Goal: Task Accomplishment & Management: Use online tool/utility

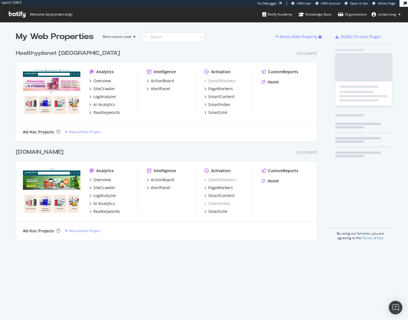
scroll to position [194, 302]
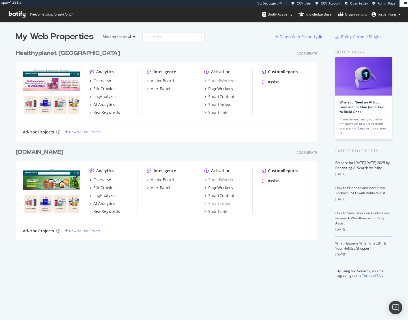
click at [43, 54] on div "Healthyplanet [GEOGRAPHIC_DATA]" at bounding box center [68, 53] width 104 height 8
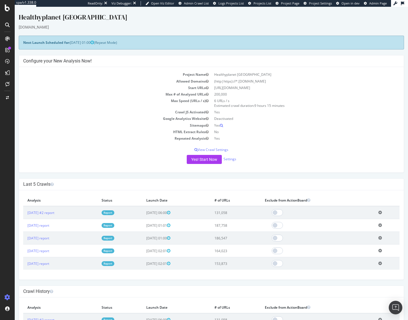
click at [114, 211] on link "Report" at bounding box center [108, 213] width 13 height 5
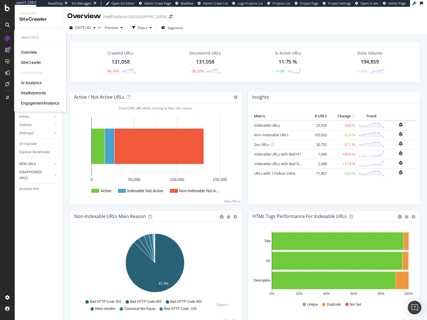
click at [28, 82] on div "AI Analytics" at bounding box center [31, 83] width 21 height 6
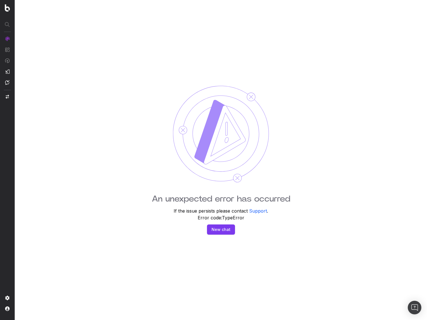
click at [120, 44] on div "An unexpected error has occurred If the issue persists please contact Support .…" at bounding box center [221, 160] width 413 height 320
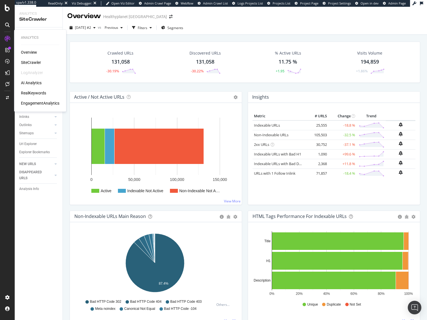
click at [30, 95] on div "RealKeywords" at bounding box center [33, 93] width 25 height 6
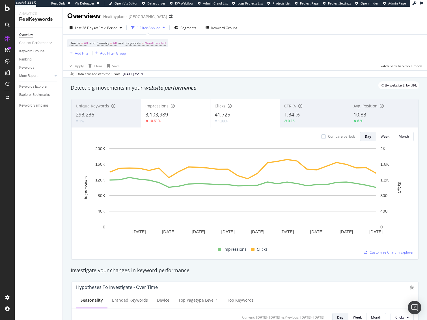
click at [216, 89] on div "By website & by URL" at bounding box center [242, 86] width 354 height 8
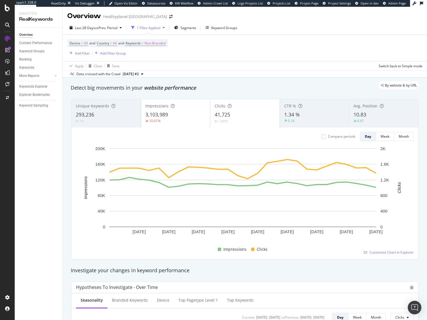
click at [216, 89] on div "By website & by URL" at bounding box center [242, 86] width 354 height 8
click at [212, 90] on div "Detect big movements in your website performance" at bounding box center [245, 87] width 349 height 7
click at [40, 87] on div "CustomReports" at bounding box center [35, 86] width 28 height 6
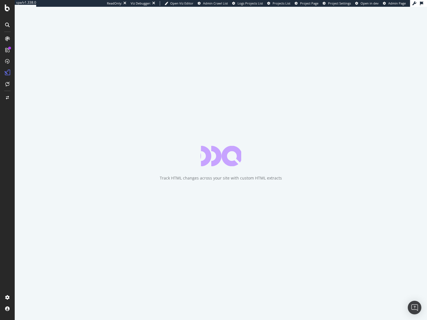
click at [270, 84] on div "Track HTML changes across your site with custom HTML extracts" at bounding box center [221, 164] width 413 height 314
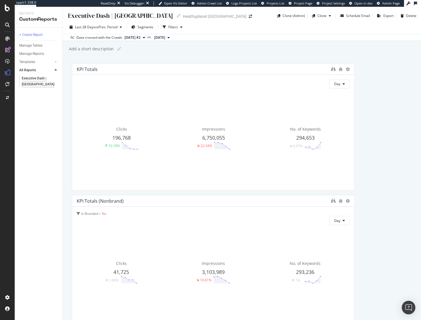
click at [142, 27] on span "Segments" at bounding box center [146, 27] width 16 height 5
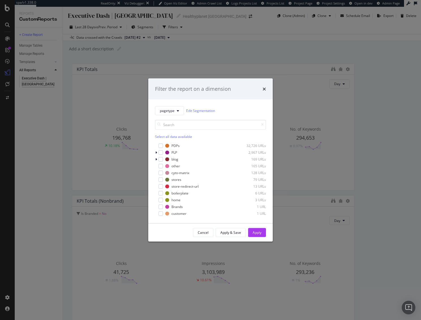
click at [239, 40] on div "Filter the report on a dimension pagetype Edit Segmentation Select all data ava…" at bounding box center [210, 160] width 421 height 320
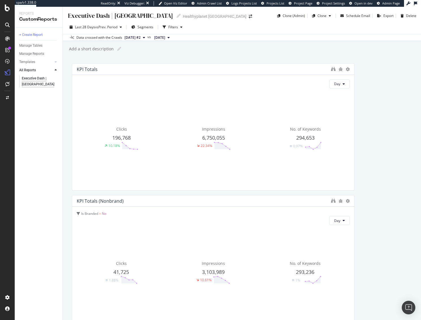
click at [330, 58] on div "Executive Dash | CA Executive Dash | CA Healthyplanet Canada Clone (Admin) Clon…" at bounding box center [242, 164] width 358 height 314
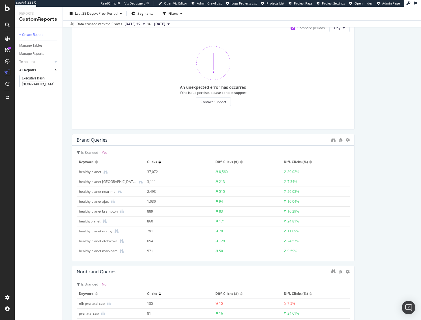
scroll to position [940, 0]
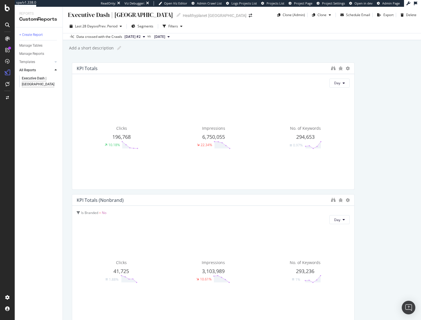
scroll to position [1, 0]
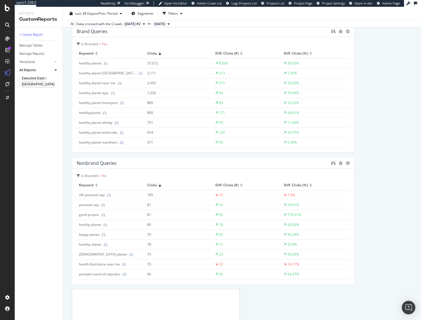
scroll to position [807, 0]
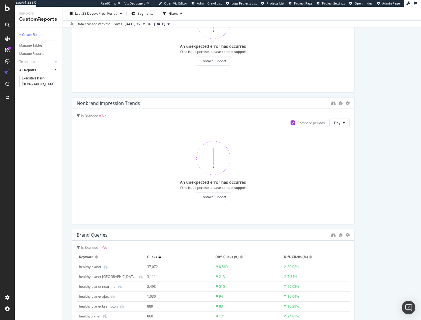
scroll to position [0, 0]
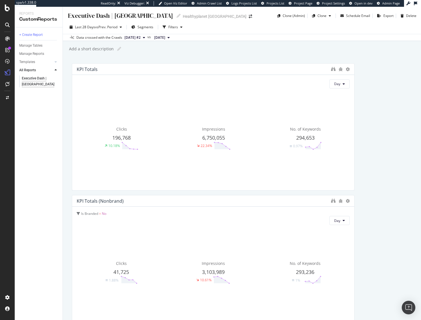
click at [262, 50] on div "Add a short description Add a short description" at bounding box center [244, 49] width 353 height 8
click at [219, 50] on div "Add a short description Add a short description" at bounding box center [244, 49] width 353 height 8
click at [223, 51] on div "Add a short description Add a short description" at bounding box center [244, 49] width 353 height 8
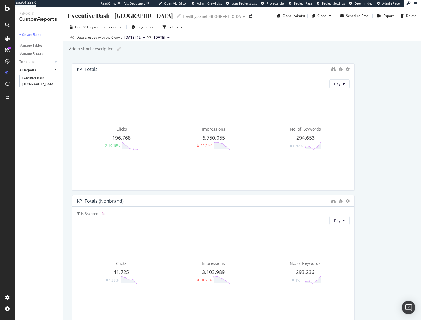
click at [223, 51] on div "Add a short description Add a short description" at bounding box center [244, 49] width 353 height 8
click at [224, 50] on div "Add a short description Add a short description" at bounding box center [244, 49] width 353 height 8
click at [34, 64] on div "SiteCrawler" at bounding box center [31, 63] width 20 height 6
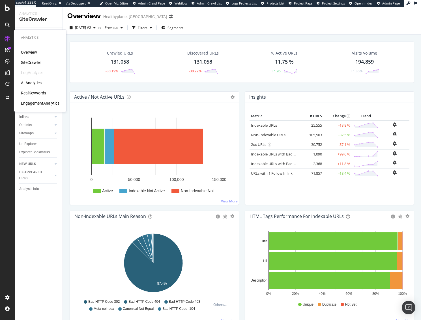
click at [40, 93] on div "RealKeywords" at bounding box center [33, 93] width 25 height 6
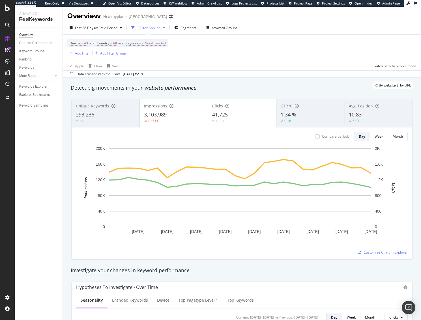
click at [267, 77] on div "Data crossed with the Crawl 2025 Oct. 1st #2" at bounding box center [242, 73] width 358 height 7
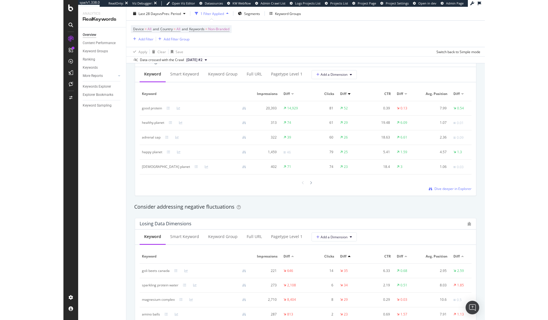
scroll to position [509, 0]
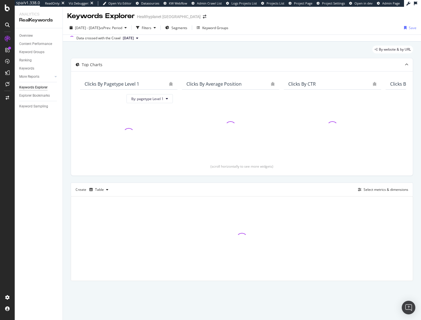
click at [305, 52] on div "By website & by URL" at bounding box center [242, 52] width 342 height 12
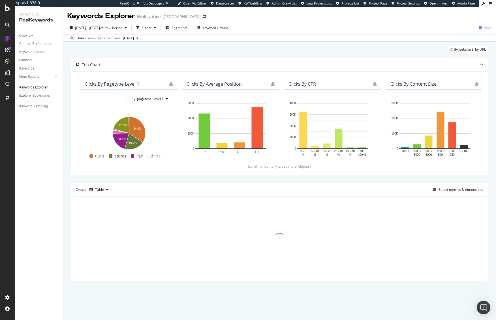
click at [284, 48] on div "By website & by URL" at bounding box center [279, 52] width 417 height 12
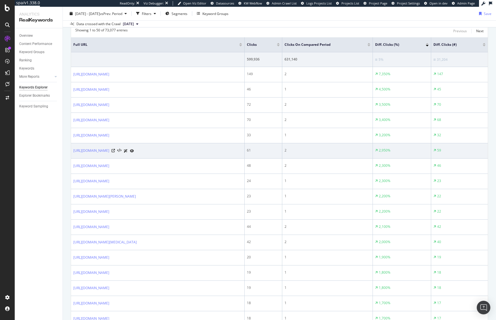
scroll to position [190, 0]
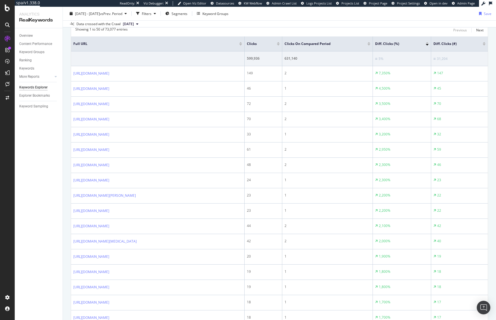
click at [421, 44] on div at bounding box center [484, 44] width 3 height 1
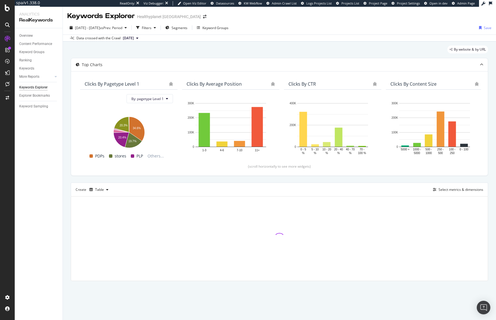
click at [282, 179] on div "Top Charts Clicks By pagetype Level 1 By: pagetype Level 1 Hold CMD (⌘) while c…" at bounding box center [279, 169] width 417 height 223
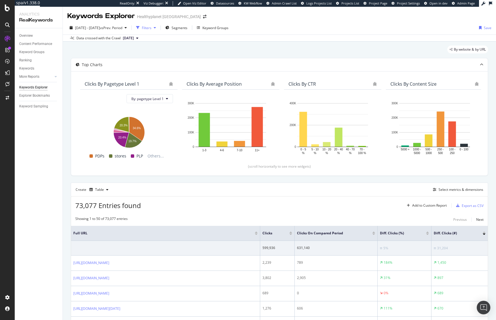
click at [151, 27] on div "Filters" at bounding box center [147, 27] width 10 height 5
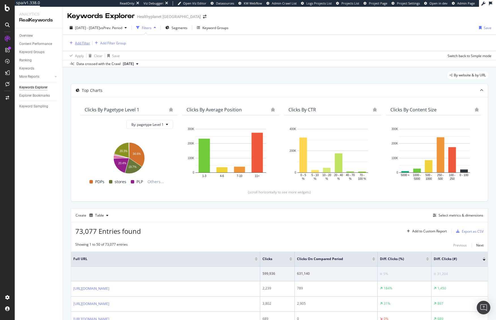
click at [80, 44] on div "Add Filter" at bounding box center [82, 43] width 15 height 5
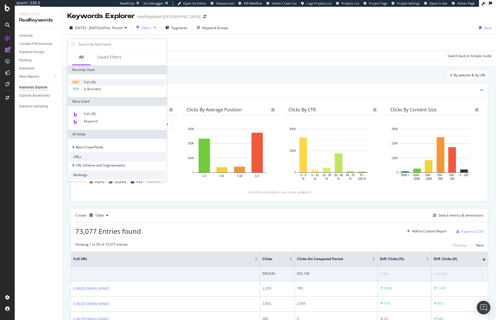
click at [91, 82] on span "Full URL" at bounding box center [90, 82] width 12 height 5
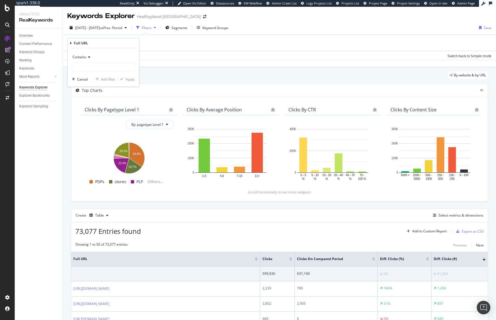
click at [95, 61] on div "Contains" at bounding box center [103, 57] width 62 height 9
click at [93, 64] on div "Equal to Not equal to Starts with Doesn't start with Ends with Doesn't end with…" at bounding box center [103, 101] width 63 height 81
click at [128, 49] on div "Contains Equal to Not equal to Starts with Doesn't start with Ends with Doesn't…" at bounding box center [103, 67] width 71 height 38
click at [126, 52] on div "Contains Equal to Not equal to Starts with Doesn't start with Ends with Doesn't…" at bounding box center [103, 67] width 71 height 38
click at [84, 52] on div "Contains Equal to Not equal to Starts with Doesn't start with Ends with Doesn't…" at bounding box center [103, 67] width 71 height 38
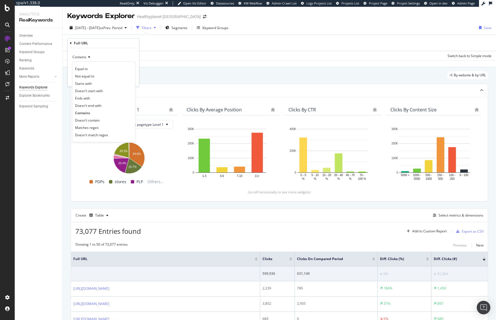
click at [83, 57] on span "Contains" at bounding box center [79, 57] width 14 height 5
click at [83, 68] on input "text" at bounding box center [103, 67] width 62 height 9
type input "/storelocator/"
click at [126, 81] on div "Apply" at bounding box center [130, 79] width 9 height 5
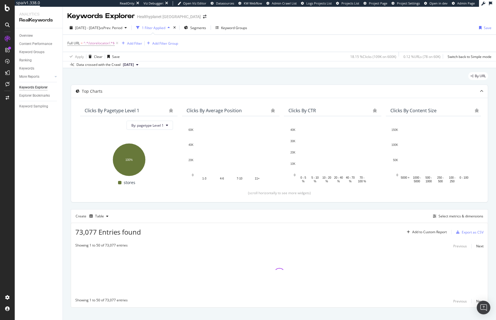
click at [255, 75] on div "By URL" at bounding box center [279, 78] width 417 height 12
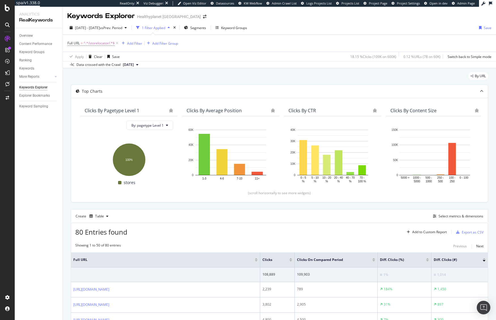
click at [252, 74] on div "By URL" at bounding box center [279, 78] width 417 height 12
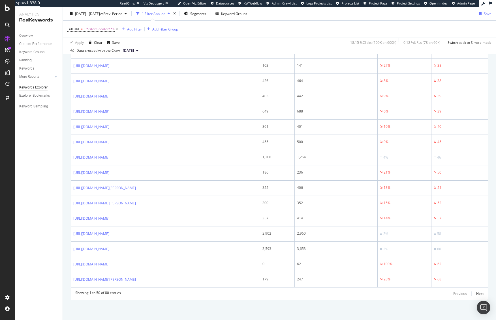
scroll to position [711, 0]
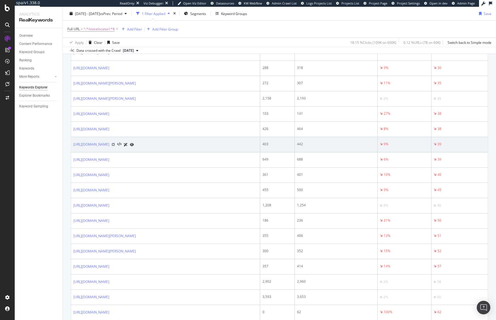
click at [115, 145] on icon at bounding box center [113, 144] width 3 height 3
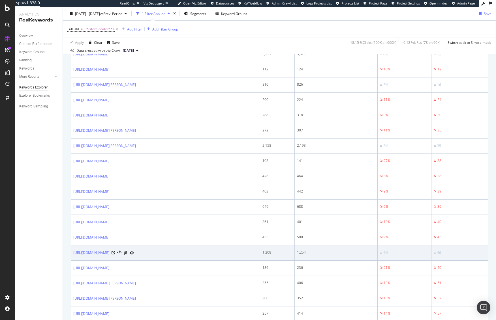
scroll to position [601, 0]
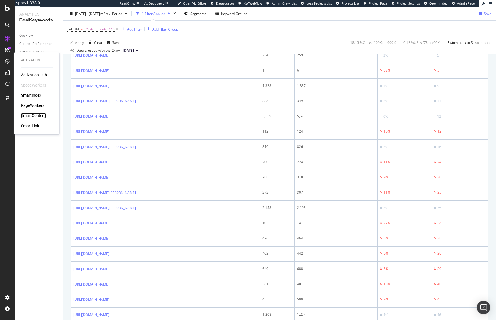
click at [32, 116] on div "SmartContent" at bounding box center [33, 116] width 25 height 6
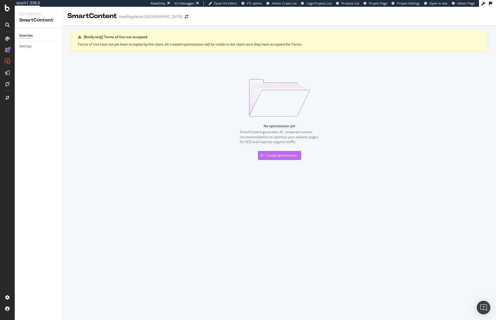
click at [273, 157] on div "Create optimization" at bounding box center [280, 155] width 31 height 5
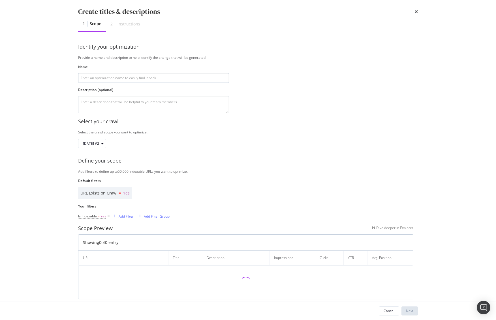
click at [127, 79] on input "modal" at bounding box center [153, 78] width 151 height 10
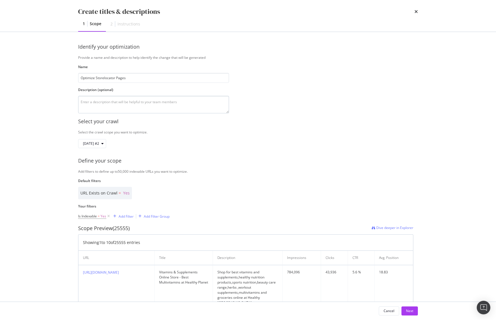
type input "Optimize Storelocator Pages"
click at [127, 106] on textarea "modal" at bounding box center [153, 105] width 151 height 18
click at [127, 217] on div "Add Filter" at bounding box center [126, 216] width 15 height 5
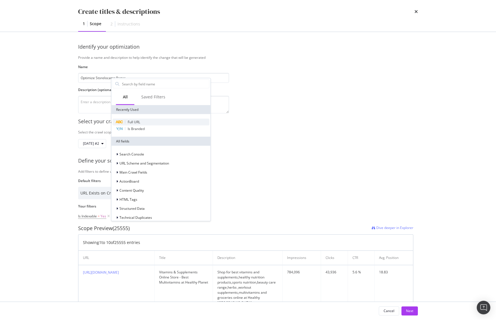
click at [145, 119] on div "Full URL" at bounding box center [161, 122] width 97 height 7
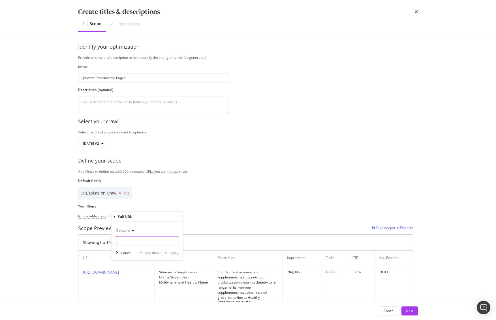
click at [134, 238] on input "Name" at bounding box center [147, 241] width 62 height 9
type input "/storelocator/"
click at [170, 254] on div "Apply" at bounding box center [174, 252] width 9 height 5
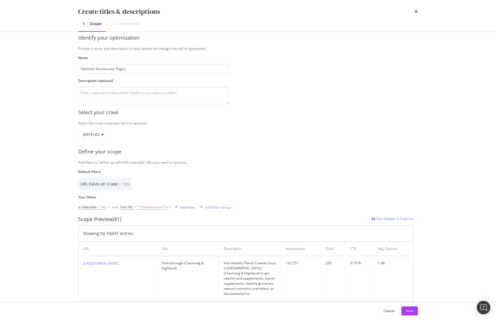
scroll to position [62, 0]
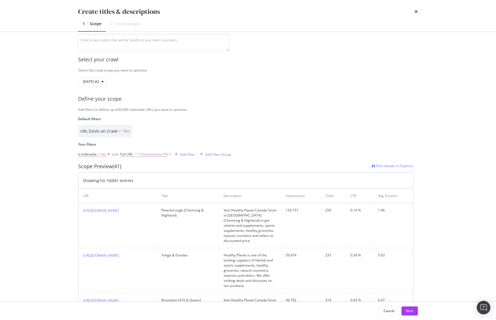
click at [108, 154] on icon "modal" at bounding box center [108, 155] width 5 height 6
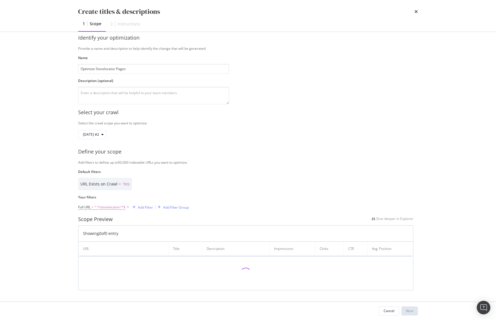
scroll to position [9, 0]
click at [271, 201] on div "Your filters Full URL = ^.*/storelocator/.*$ Add Filter Add Filter Group" at bounding box center [245, 203] width 335 height 16
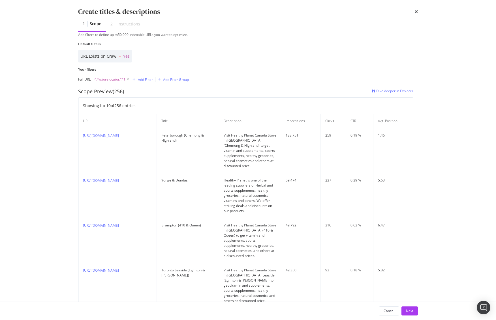
scroll to position [136, 0]
click at [409, 312] on div "Next" at bounding box center [409, 311] width 7 height 5
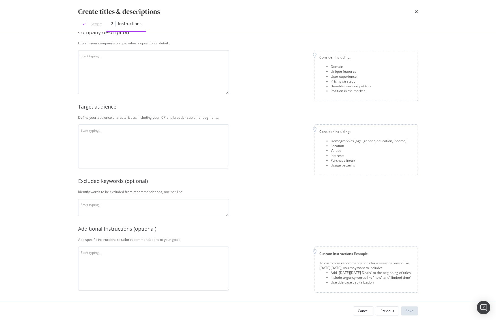
scroll to position [8, 0]
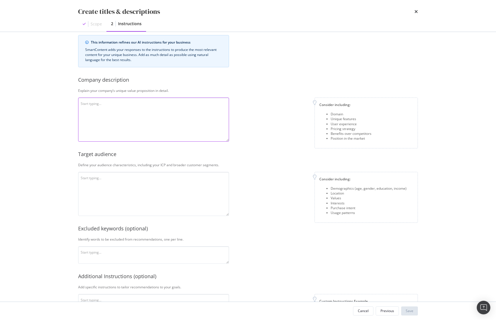
click at [137, 121] on textarea "modal" at bounding box center [153, 120] width 151 height 44
click at [160, 121] on textarea "modal" at bounding box center [153, 120] width 151 height 44
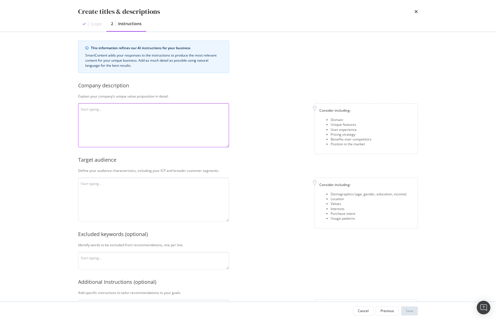
scroll to position [0, 0]
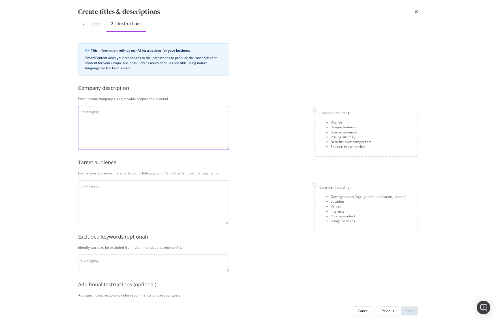
click at [136, 128] on textarea "modal" at bounding box center [153, 128] width 151 height 44
paste textarea "HealthyPlanet is a Canadian health & wellness retailer founded in [DATE], offer…"
type textarea "HealthyPlanet is a Canadian health & wellness retailer founded in [DATE], offer…"
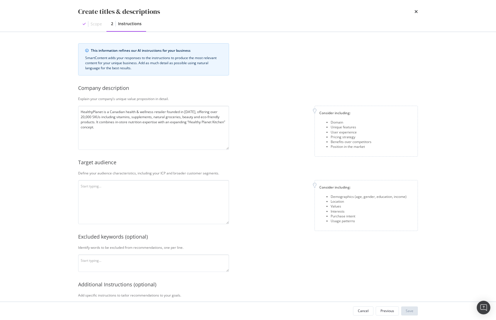
click at [231, 182] on div "This information refines our AI instructions for your business SmartContent add…" at bounding box center [248, 194] width 340 height 303
click at [181, 195] on textarea "modal" at bounding box center [153, 202] width 151 height 44
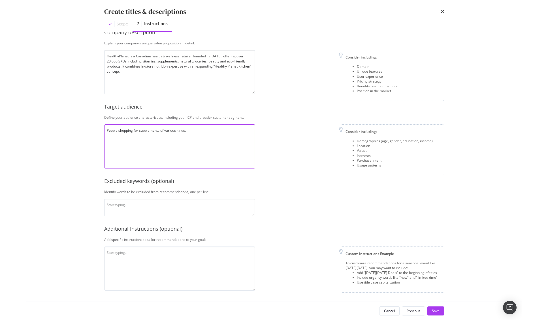
scroll to position [56, 0]
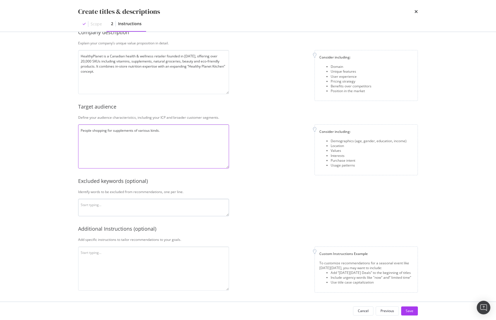
type textarea "People shopping for supplements of various kinds."
click at [126, 211] on textarea "modal" at bounding box center [153, 208] width 151 height 18
click at [128, 272] on textarea "modal" at bounding box center [153, 269] width 151 height 44
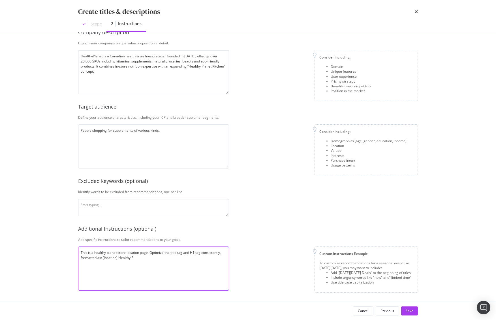
click at [103, 260] on textarea "This is a healthy planet store location page. Optimize the title tag and H1 tag…" at bounding box center [153, 269] width 151 height 44
click at [265, 262] on div "Custom Instructions Example To customize recommendations for a seasonal event l…" at bounding box center [325, 270] width 184 height 46
click at [220, 260] on textarea "This is a healthy planet store location page. Optimize the title tag and H1 tag…" at bounding box center [153, 269] width 151 height 44
click at [102, 258] on textarea "This is a healthy planet store location page. Optimize the title tag and H1 tag…" at bounding box center [153, 269] width 151 height 44
drag, startPoint x: 119, startPoint y: 259, endPoint x: 205, endPoint y: 261, distance: 86.1
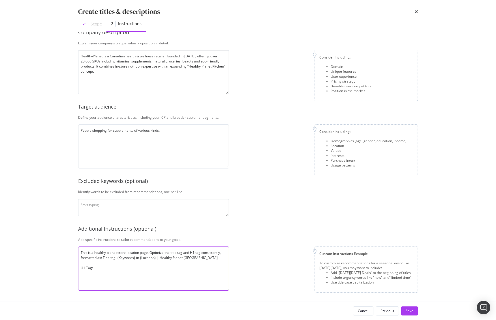
click at [205, 261] on textarea "This is a healthy planet store location page. Optimize the title tag and H1 tag…" at bounding box center [153, 269] width 151 height 44
click at [151, 270] on textarea "This is a healthy planet store location page. Optimize the title tag and H1 tag…" at bounding box center [153, 269] width 151 height 44
paste textarea "{Keywords} in {Location} | Healthy Planet [GEOGRAPHIC_DATA]"
type textarea "This is a healthy planet store location page. Optimize the title tag and H1 tag…"
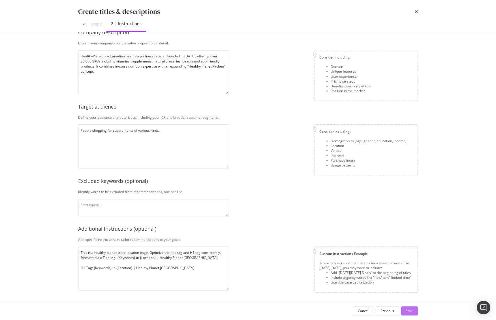
click at [408, 312] on div "Save" at bounding box center [410, 311] width 8 height 5
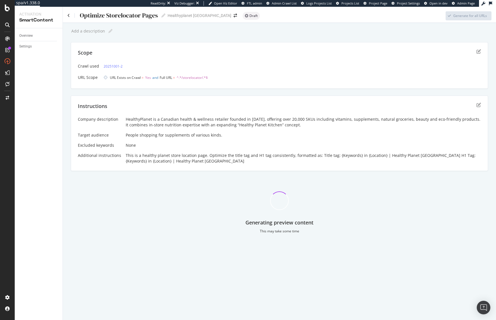
click at [362, 211] on div "Generating preview content This may take some time" at bounding box center [279, 208] width 417 height 60
click at [363, 211] on div "Generating preview content This may take some time" at bounding box center [279, 208] width 417 height 60
click at [197, 180] on div "Generating preview content This may take some time" at bounding box center [279, 208] width 417 height 60
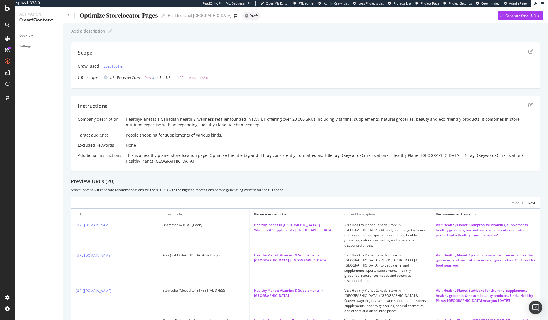
click at [339, 134] on div "People shopping for supplements of various kinds." at bounding box center [329, 135] width 407 height 6
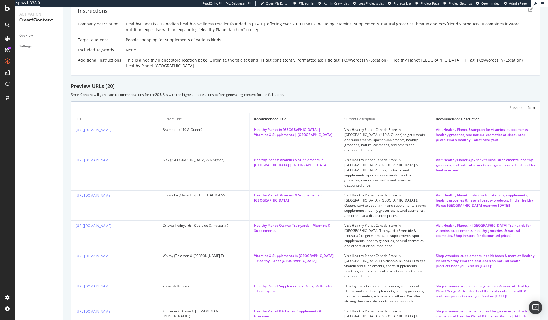
scroll to position [137, 0]
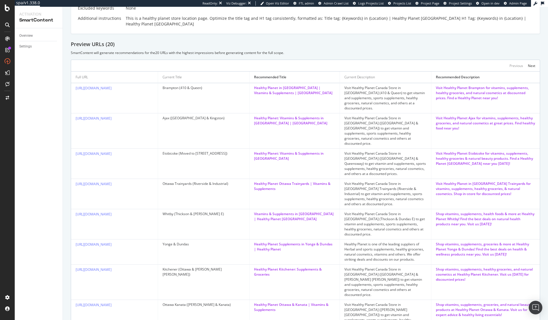
click at [300, 244] on td "Healthy Planet Supplements in Yonge & Dundas | Healthy Planet" at bounding box center [294, 252] width 90 height 25
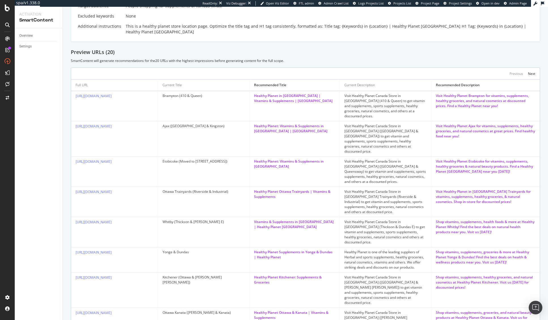
scroll to position [27, 0]
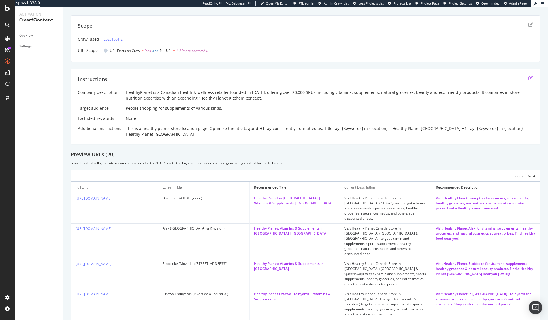
click at [421, 80] on icon "edit" at bounding box center [530, 78] width 5 height 5
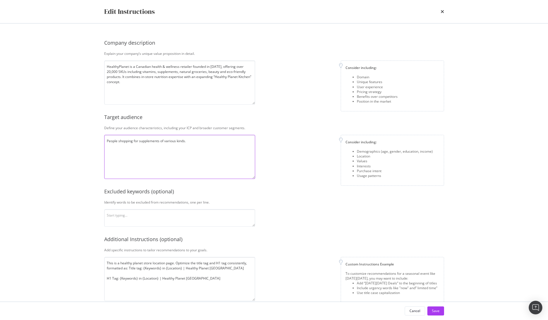
click at [196, 147] on textarea "People shopping for supplements of various kinds." at bounding box center [179, 157] width 151 height 44
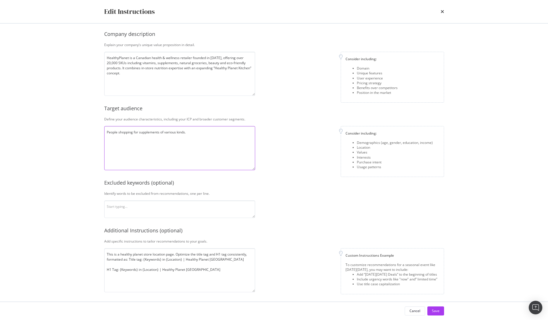
scroll to position [10, 0]
click at [190, 245] on div "Company description Explain your company’s unique value proposition in detail. …" at bounding box center [274, 157] width 340 height 266
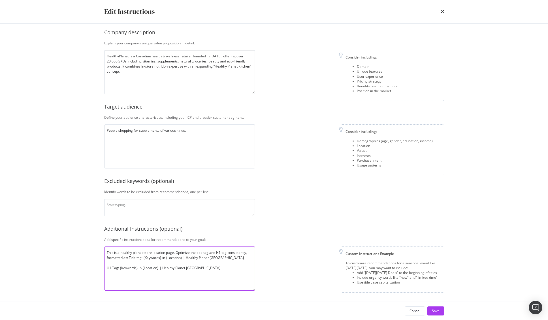
click at [192, 267] on textarea "This is a healthy planet store location page. Optimize the title tag and H1 tag…" at bounding box center [179, 269] width 151 height 44
click at [211, 270] on textarea "This is a healthy planet store location page. Optimize the title tag and H1 tag…" at bounding box center [179, 269] width 151 height 44
drag, startPoint x: 224, startPoint y: 276, endPoint x: 113, endPoint y: 229, distance: 120.8
click at [117, 230] on div "Company description Explain your company’s unique value proposition in detail. …" at bounding box center [274, 157] width 340 height 266
click at [386, 231] on div "Additional Instructions (optional)" at bounding box center [274, 229] width 340 height 7
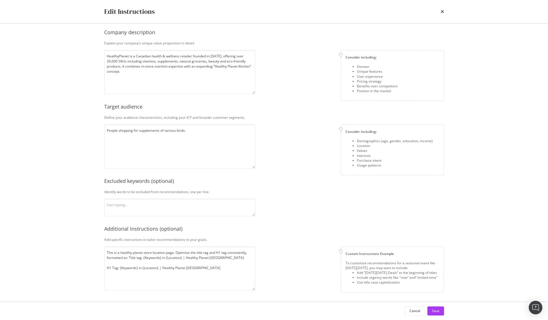
click at [389, 231] on div "Additional Instructions (optional)" at bounding box center [274, 229] width 340 height 7
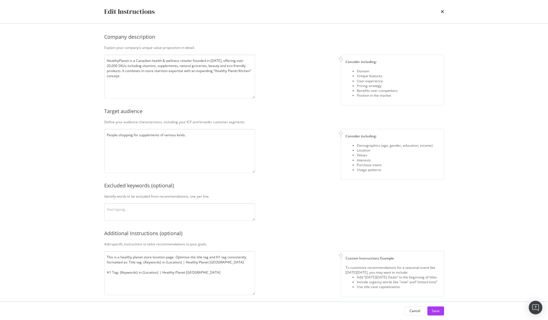
scroll to position [0, 0]
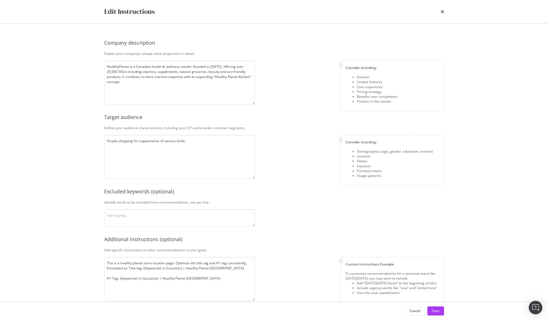
click at [294, 85] on div "Consider including: Domain Unique features User experience Pricing strategy Ben…" at bounding box center [352, 86] width 184 height 51
click at [246, 83] on textarea "HealthyPlanet is a Canadian health & wellness retailer founded in [DATE], offer…" at bounding box center [179, 83] width 151 height 44
click at [305, 90] on div "Consider including: Domain Unique features User experience Pricing strategy Ben…" at bounding box center [352, 86] width 184 height 51
